Goal: Task Accomplishment & Management: Manage account settings

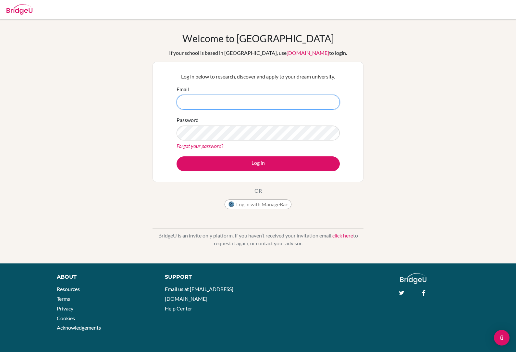
click at [236, 100] on input "Email" at bounding box center [258, 102] width 163 height 15
type input "[EMAIL_ADDRESS][DOMAIN_NAME]"
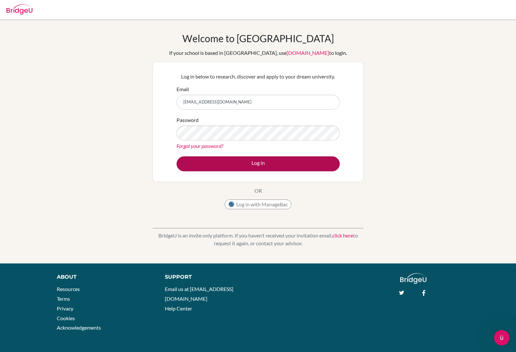
click at [277, 166] on button "Log in" at bounding box center [258, 163] width 163 height 15
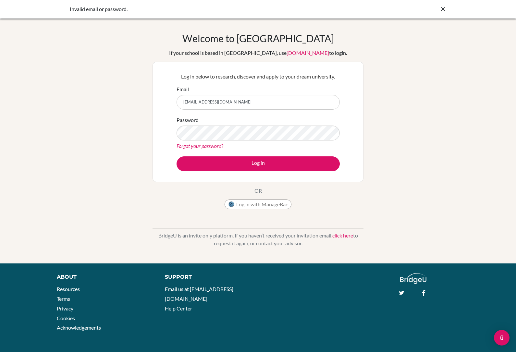
click at [258, 164] on button "Log in" at bounding box center [258, 163] width 163 height 15
click at [297, 166] on button "Log in" at bounding box center [258, 163] width 163 height 15
click at [315, 165] on button "Log in" at bounding box center [258, 163] width 163 height 15
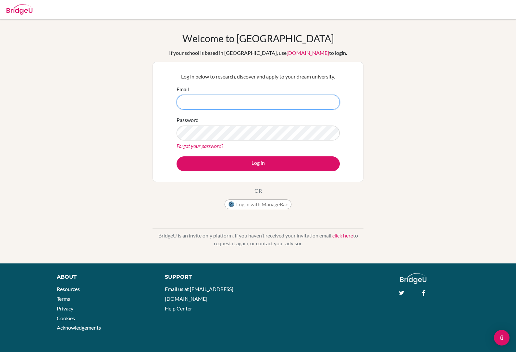
type input "[EMAIL_ADDRESS][DOMAIN_NAME]"
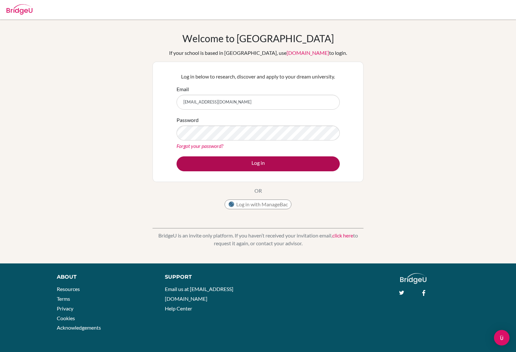
click at [318, 162] on button "Log in" at bounding box center [258, 163] width 163 height 15
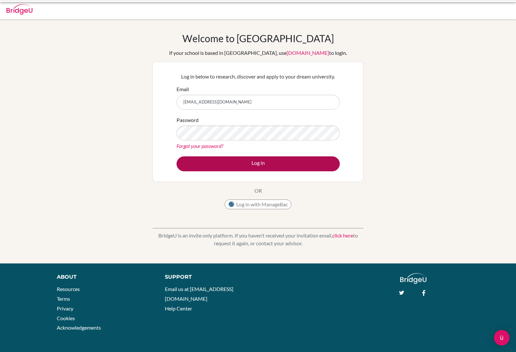
click at [307, 161] on button "Log in" at bounding box center [258, 163] width 163 height 15
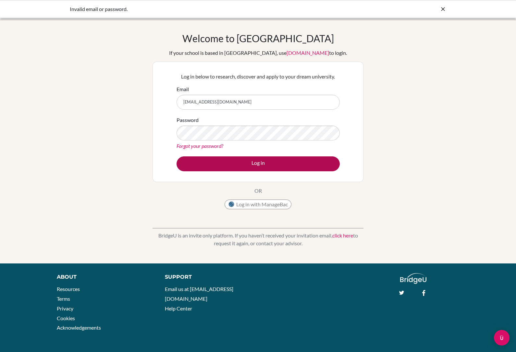
click at [289, 169] on button "Log in" at bounding box center [258, 163] width 163 height 15
click at [393, 128] on div "Welcome to BridgeU If your school is based in China, use app.bridge-u.com.cn to…" at bounding box center [258, 141] width 516 height 218
